Goal: Information Seeking & Learning: Learn about a topic

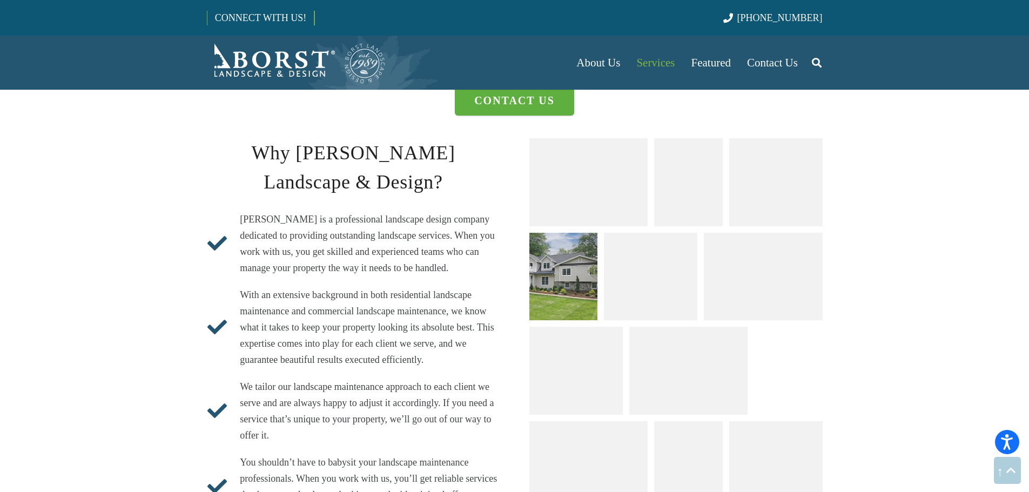
scroll to position [2540, 0]
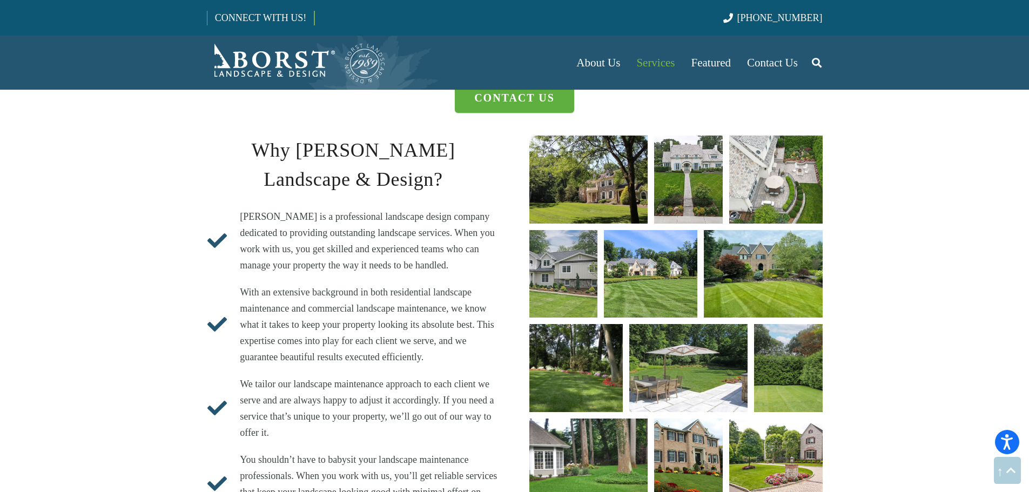
click at [699, 150] on link "At Borst Landscape & Design, we specialize in organic mosquito control for yards" at bounding box center [688, 180] width 69 height 88
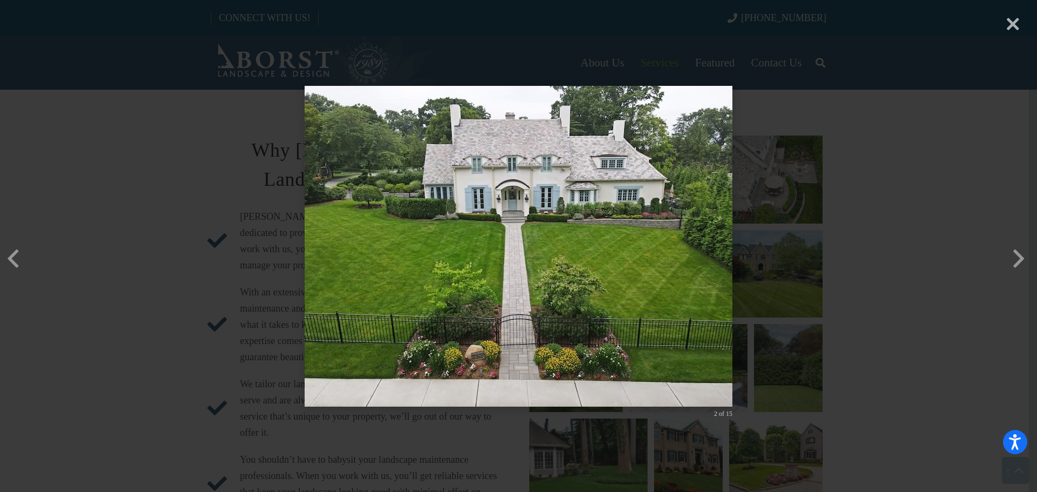
click at [791, 147] on div "× 2 of 15 Loading..." at bounding box center [518, 246] width 1037 height 492
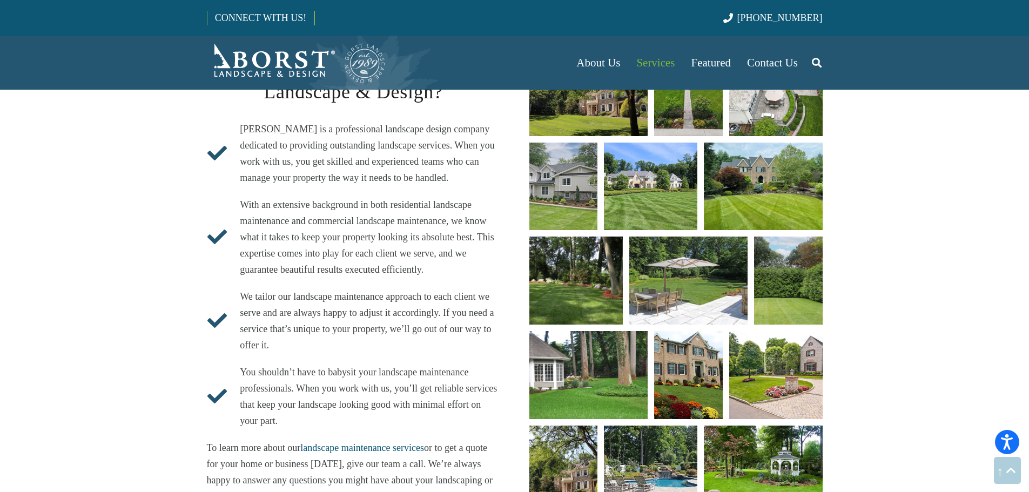
scroll to position [2702, 0]
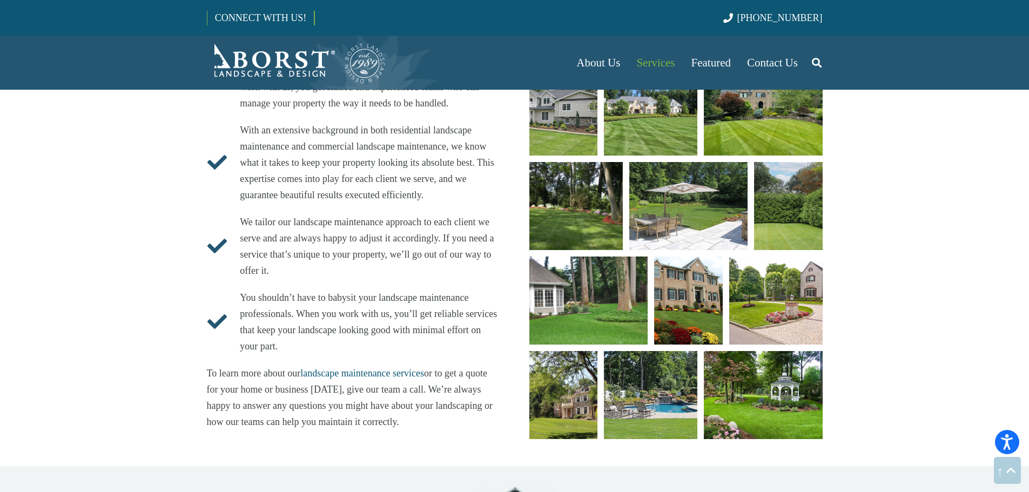
click at [690, 272] on link "This front yard is bursting with vibrant fall colors, highlighted by an abundan…" at bounding box center [688, 301] width 69 height 88
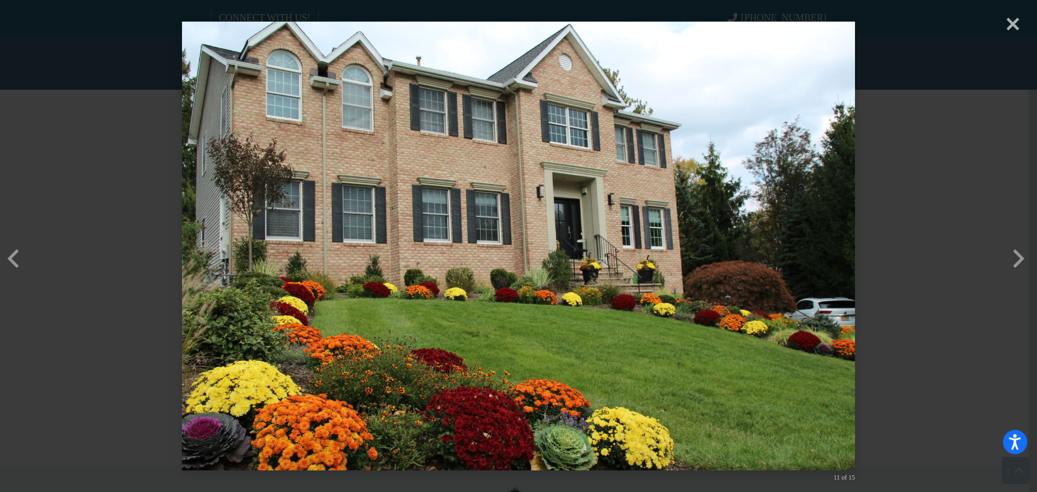
click at [869, 197] on div "× 11 of 15 Loading..." at bounding box center [518, 246] width 1037 height 492
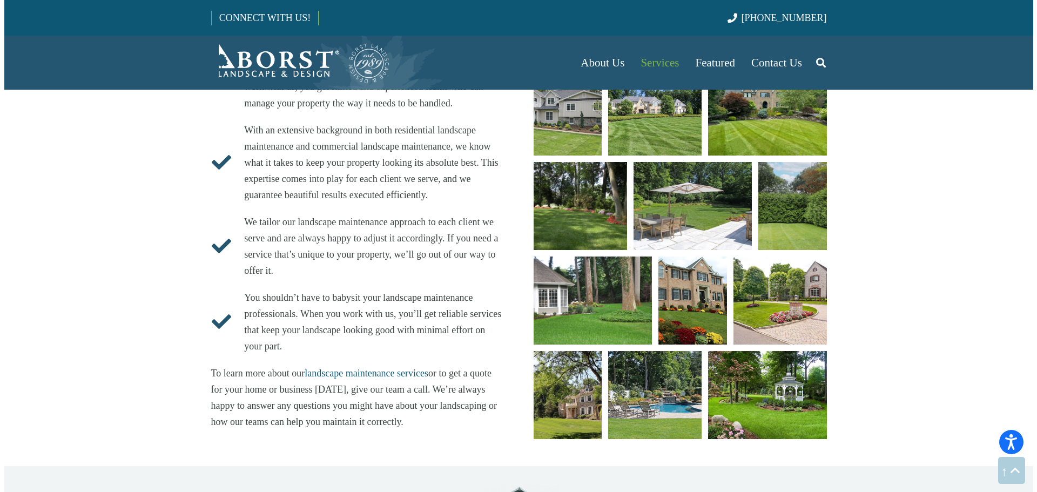
scroll to position [2756, 0]
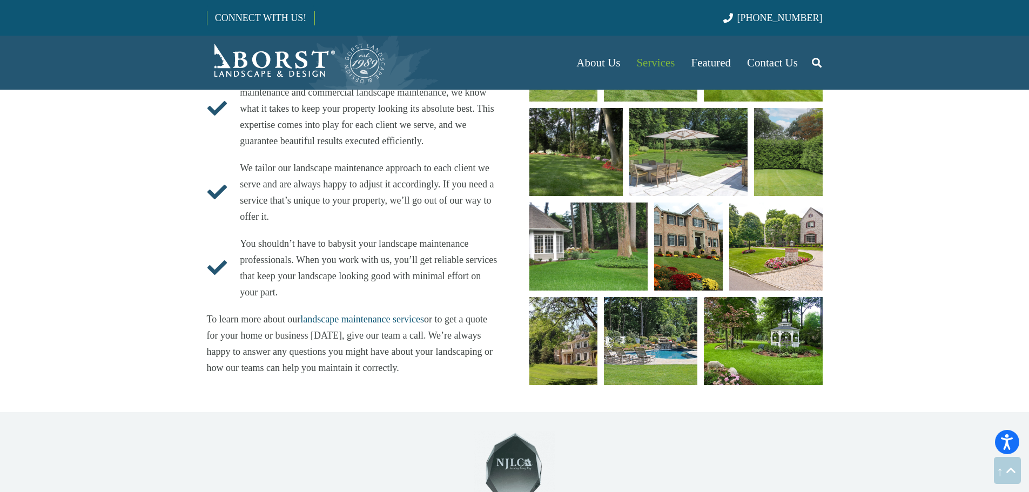
click at [798, 215] on link "backyard-1" at bounding box center [775, 247] width 93 height 88
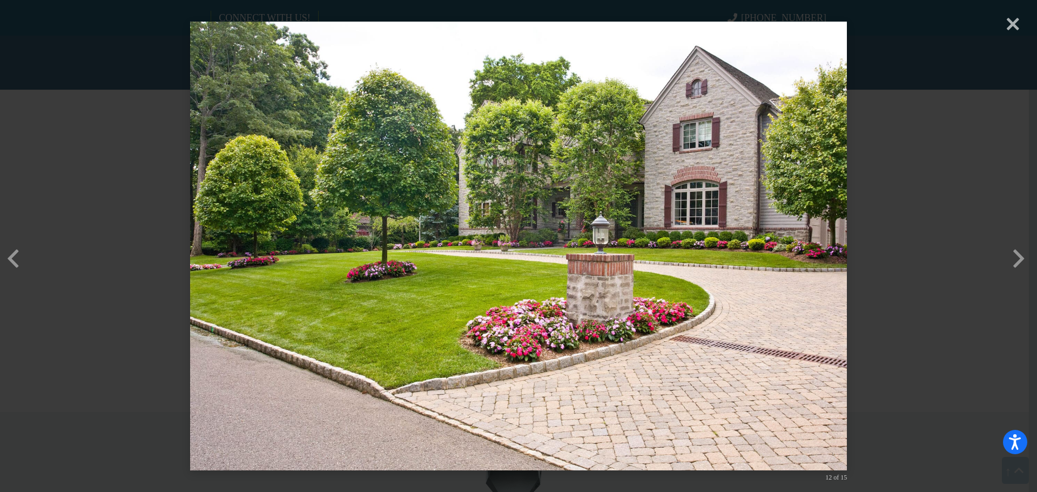
click at [922, 193] on div "× 12 of 15 Loading..." at bounding box center [518, 246] width 1037 height 492
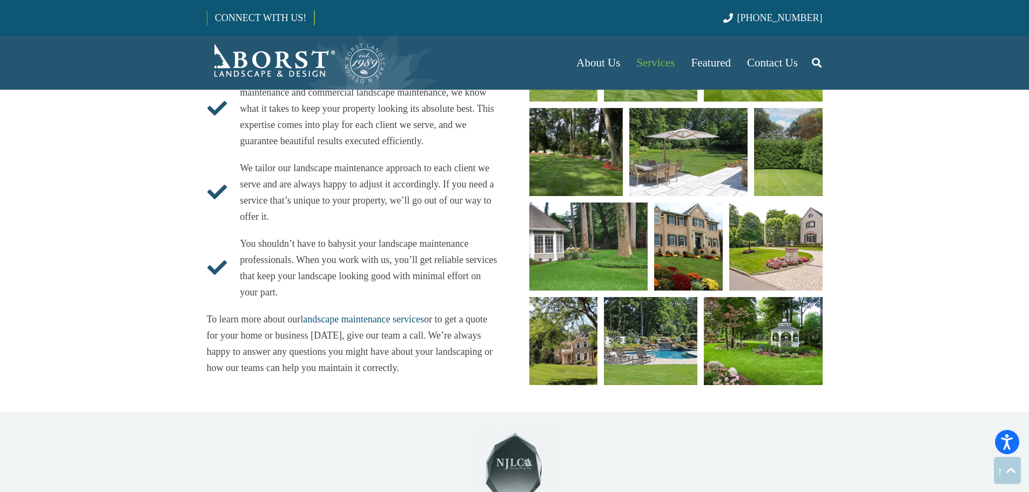
click at [589, 305] on link "spring-lawn-care-tips" at bounding box center [564, 341] width 69 height 88
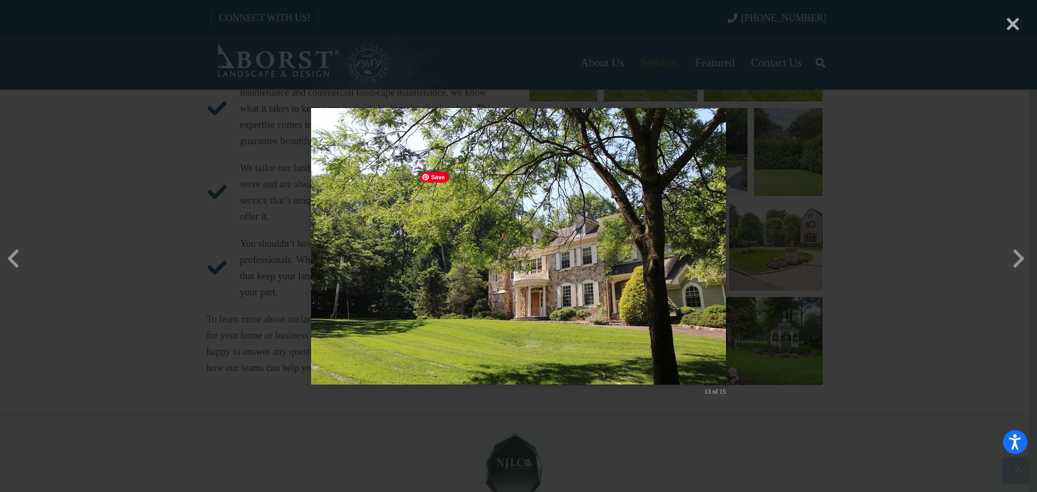
click at [781, 285] on div "× 13 of 15 Loading..." at bounding box center [518, 246] width 1037 height 492
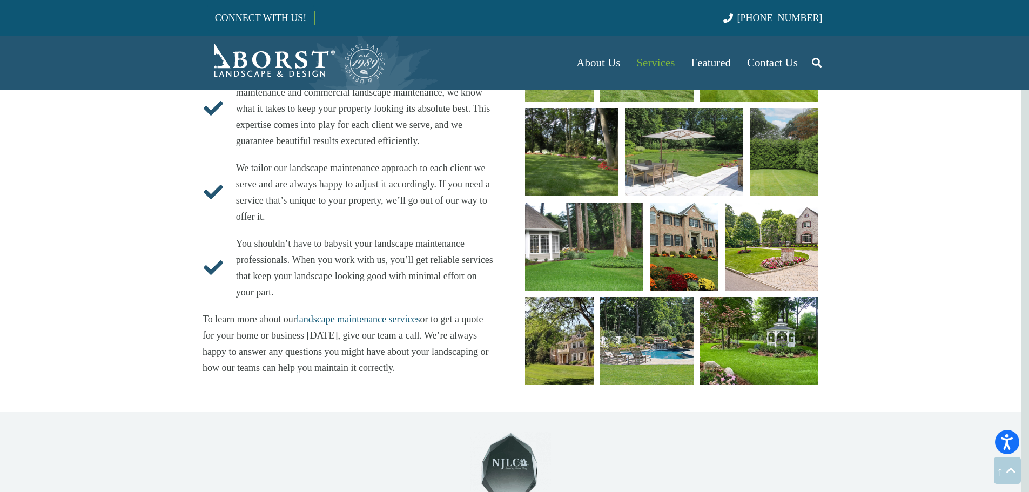
click at [658, 314] on link "This backyard features a luxurious pool with a breathtaking waterfall, surround…" at bounding box center [646, 341] width 93 height 88
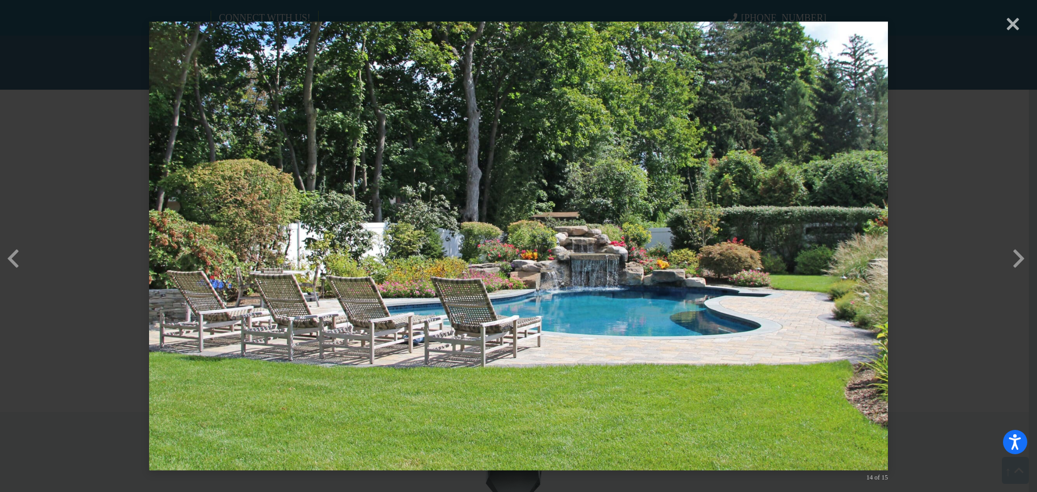
click at [928, 258] on div "× 14 of 15 Loading..." at bounding box center [518, 246] width 1037 height 492
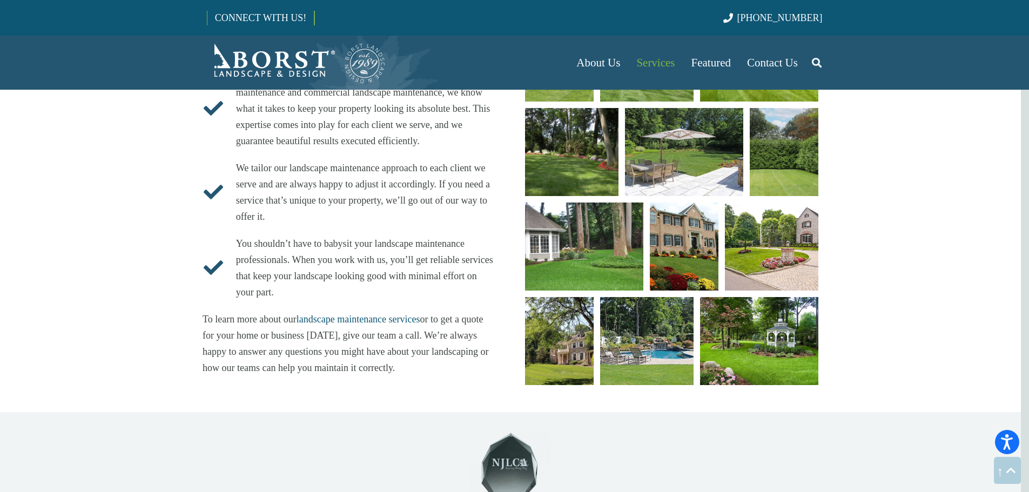
click at [793, 297] on link "biodiverse-lawn" at bounding box center [759, 341] width 118 height 88
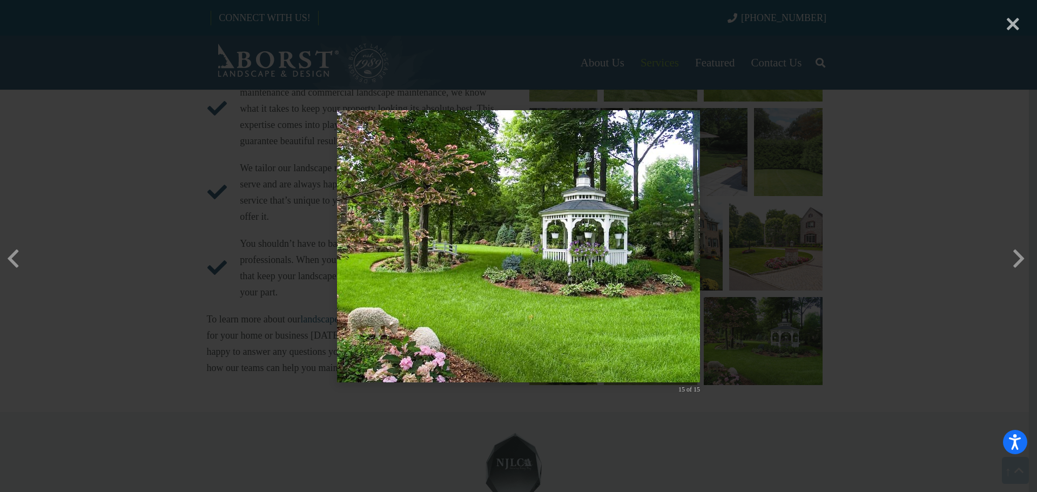
click at [907, 260] on div "× 15 of 15 Loading..." at bounding box center [518, 246] width 1037 height 492
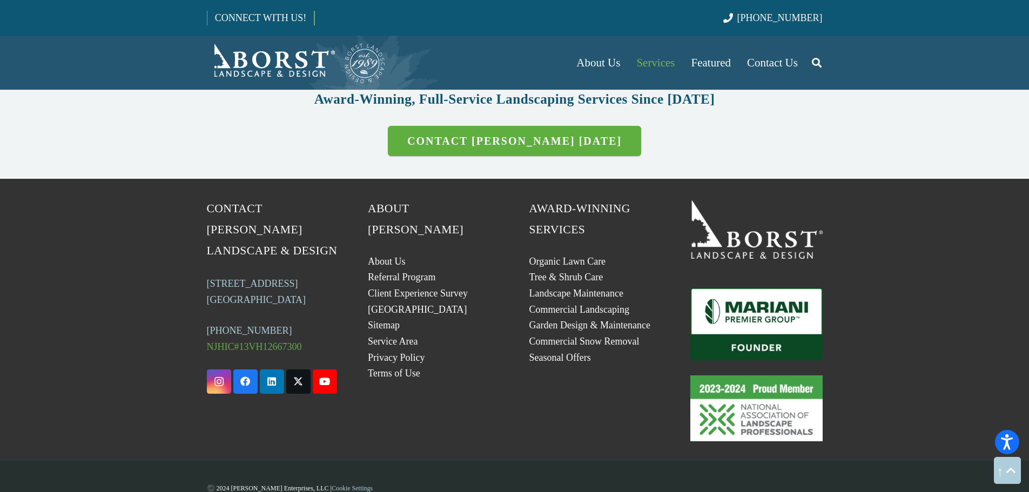
scroll to position [3182, 0]
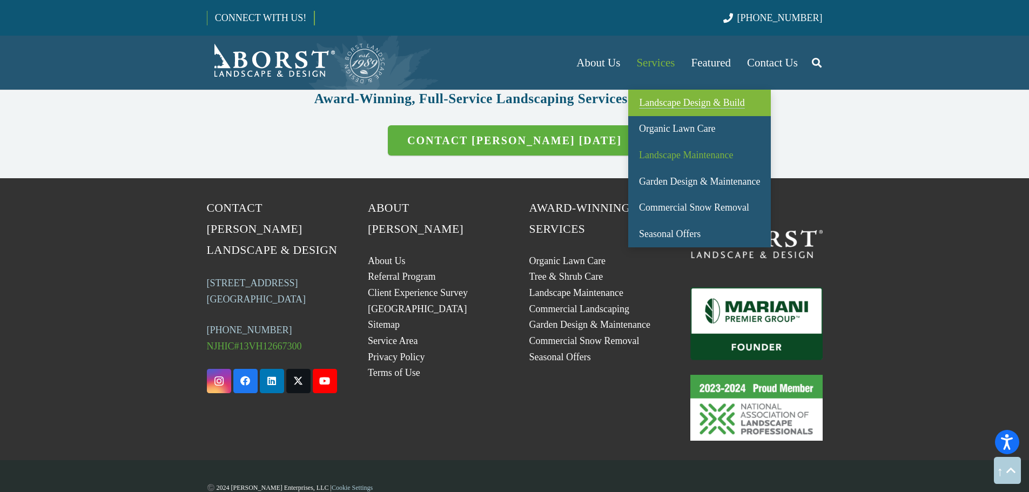
click at [723, 108] on span "Landscape Design & Build" at bounding box center [691, 102] width 105 height 11
